Goal: Task Accomplishment & Management: Use online tool/utility

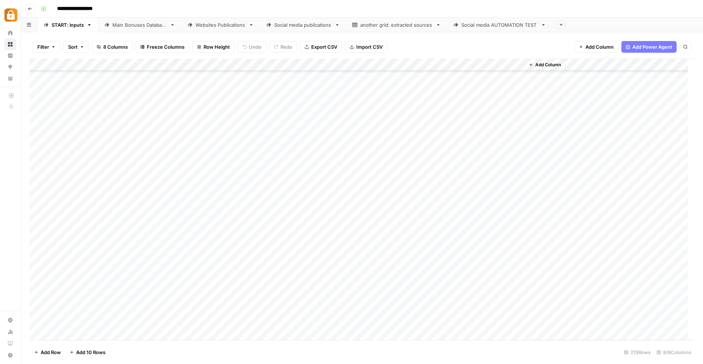
scroll to position [2392, 0]
click at [327, 326] on div "Add Column" at bounding box center [362, 200] width 664 height 282
click at [657, 282] on div "Add Column" at bounding box center [608, 199] width 169 height 281
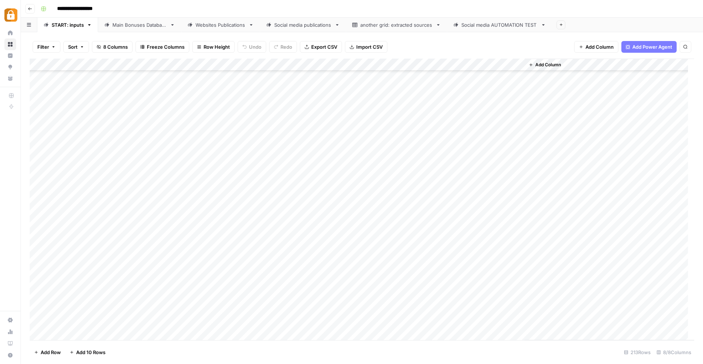
scroll to position [2389, 0]
click at [57, 25] on div "START: inputs" at bounding box center [68, 24] width 32 height 7
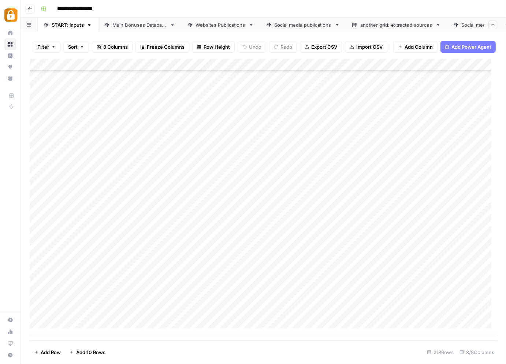
scroll to position [2401, 0]
click at [38, 318] on div "Add Column" at bounding box center [263, 197] width 467 height 276
click at [40, 349] on span "Delete 1 Row" at bounding box center [48, 351] width 29 height 7
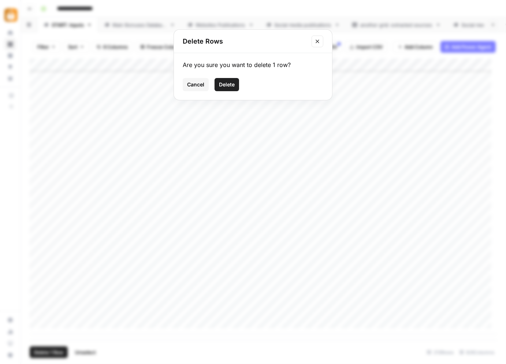
click at [226, 78] on button "Delete" at bounding box center [226, 84] width 25 height 13
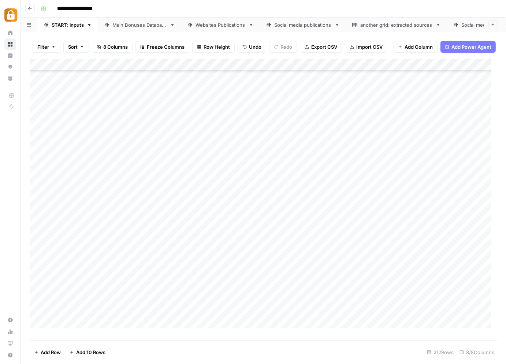
scroll to position [2392, 0]
